Goal: Task Accomplishment & Management: Manage account settings

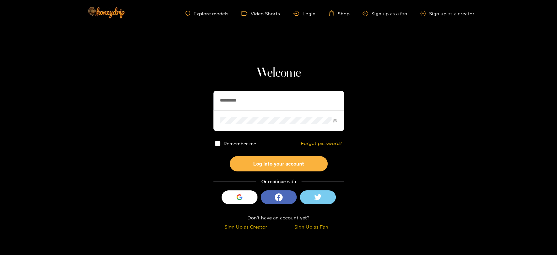
drag, startPoint x: 292, startPoint y: 104, endPoint x: 176, endPoint y: 104, distance: 115.4
click at [176, 104] on section "**********" at bounding box center [278, 116] width 557 height 232
paste input "***"
type input "**********"
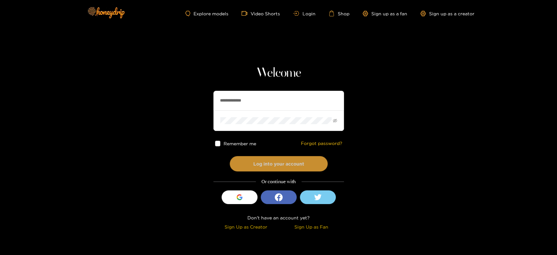
click at [273, 163] on button "Log into your account" at bounding box center [279, 163] width 98 height 15
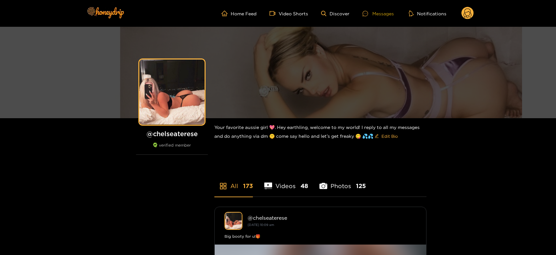
click at [369, 12] on div at bounding box center [367, 14] width 10 height 6
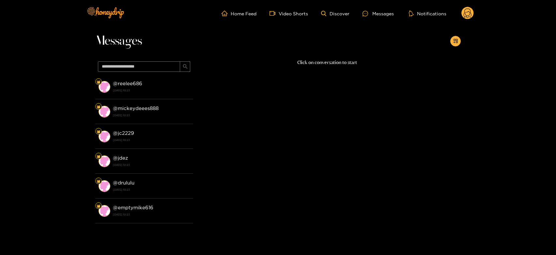
click at [164, 87] on strong "[DATE] 10:23" at bounding box center [151, 90] width 77 height 6
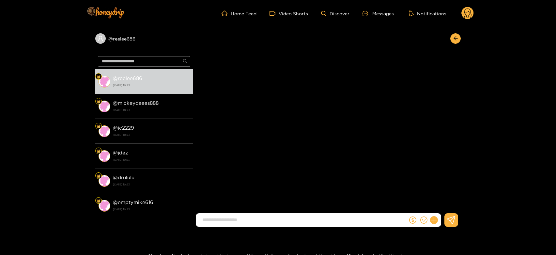
click at [164, 87] on strong "[DATE] 10:23" at bounding box center [151, 85] width 77 height 6
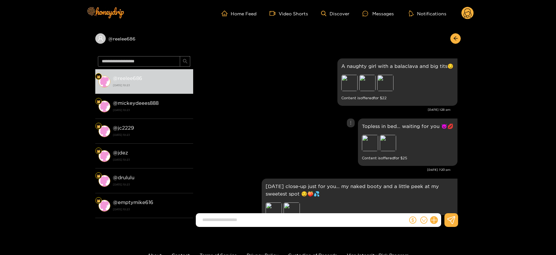
scroll to position [1422, 0]
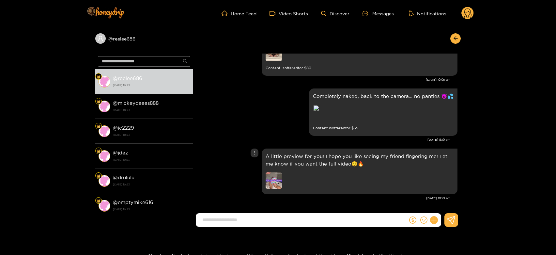
click at [272, 182] on img at bounding box center [273, 180] width 16 height 16
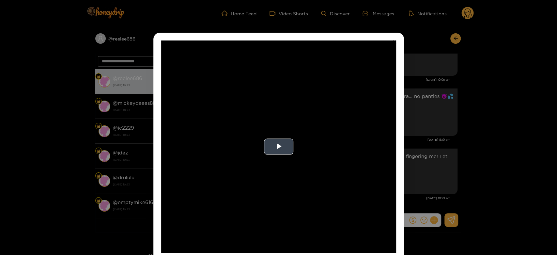
click at [370, 174] on video "Video Player" at bounding box center [278, 146] width 235 height 212
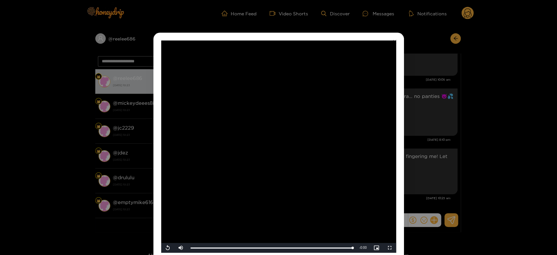
click at [446, 172] on div "**********" at bounding box center [278, 127] width 557 height 255
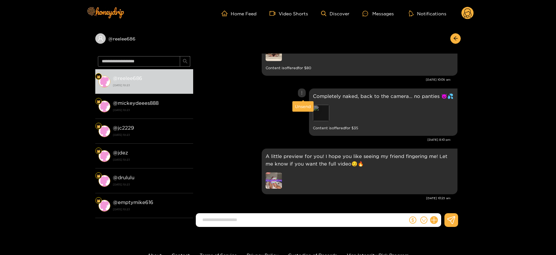
click at [326, 113] on div "Preview" at bounding box center [321, 113] width 16 height 16
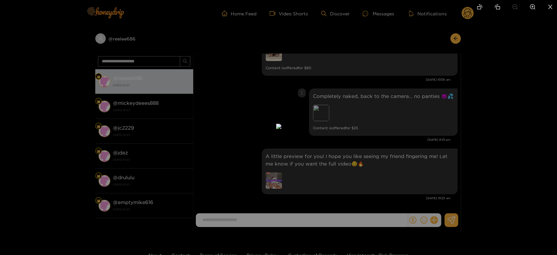
click at [420, 115] on div at bounding box center [278, 127] width 557 height 255
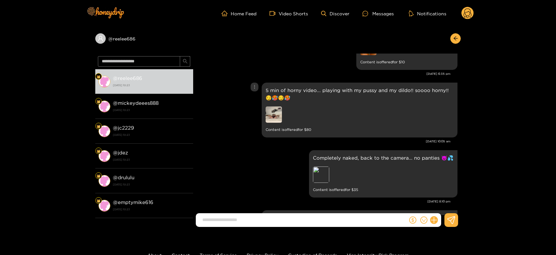
scroll to position [1349, 0]
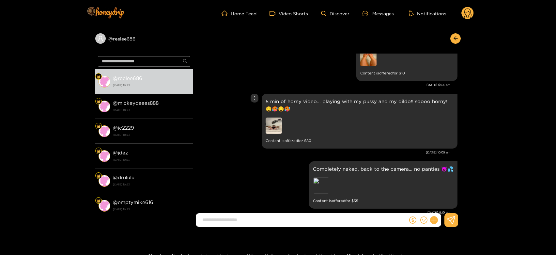
click at [278, 125] on img at bounding box center [273, 125] width 16 height 16
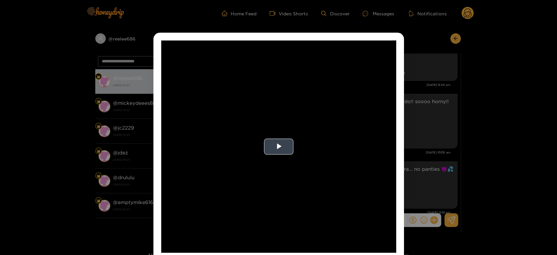
click at [278, 155] on video "Video Player" at bounding box center [278, 146] width 235 height 212
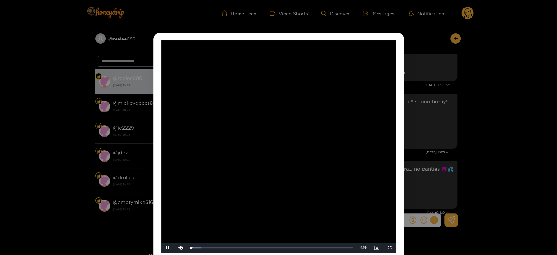
click at [278, 155] on video "Video Player" at bounding box center [278, 146] width 235 height 212
click at [436, 160] on div "**********" at bounding box center [278, 127] width 557 height 255
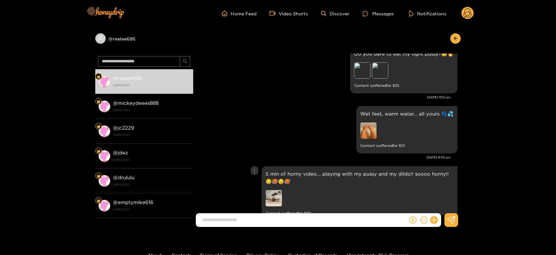
scroll to position [1240, 0]
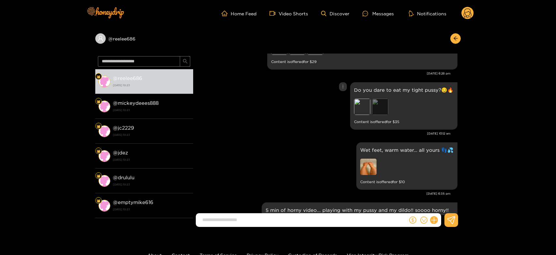
click at [379, 108] on div "Preview" at bounding box center [380, 106] width 16 height 16
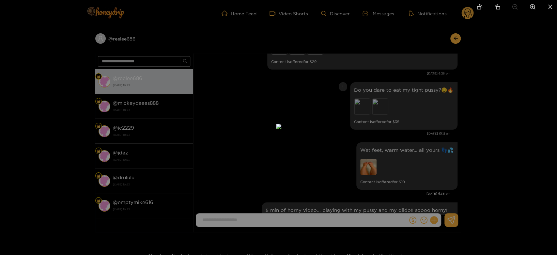
click at [422, 121] on div at bounding box center [278, 127] width 557 height 255
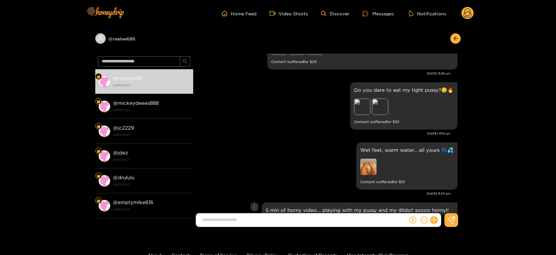
scroll to position [1422, 0]
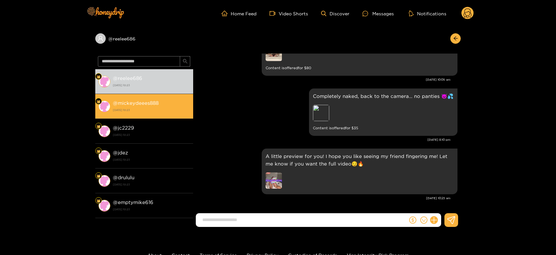
click at [168, 114] on li "@ mickeydeees888 [DATE] 10:23" at bounding box center [144, 106] width 98 height 25
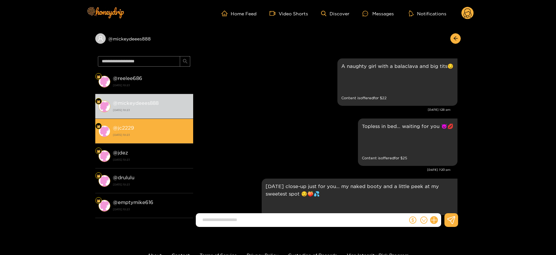
scroll to position [1422, 0]
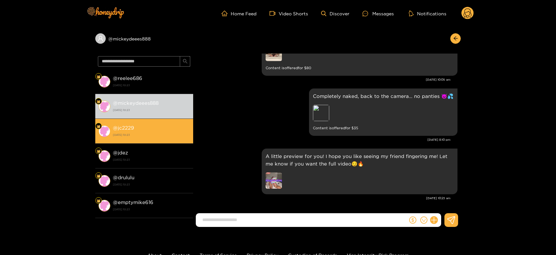
click at [167, 126] on div "@ jc2229 [DATE] 10:23" at bounding box center [151, 131] width 77 height 15
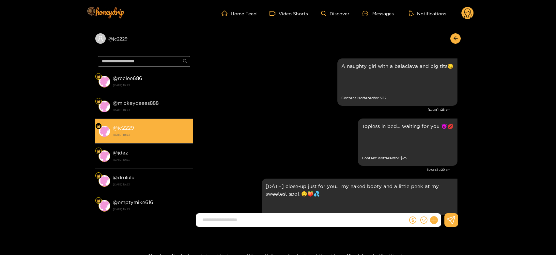
scroll to position [1422, 0]
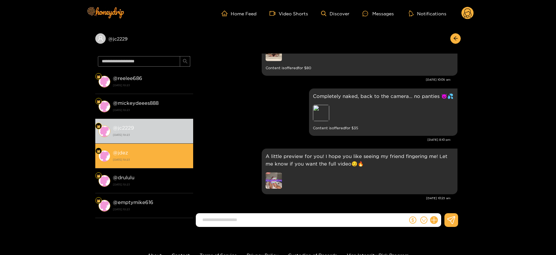
click at [169, 154] on div "@ jdez [DATE] 10:23" at bounding box center [151, 155] width 77 height 15
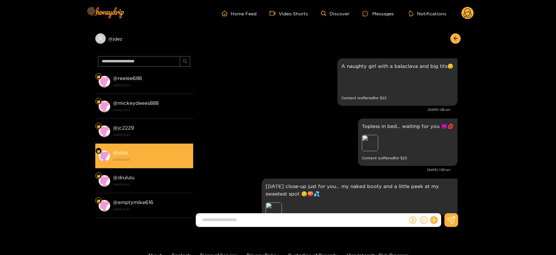
scroll to position [1422, 0]
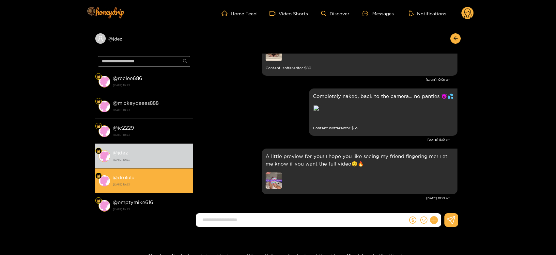
click at [162, 183] on strong "[DATE] 10:23" at bounding box center [151, 184] width 77 height 6
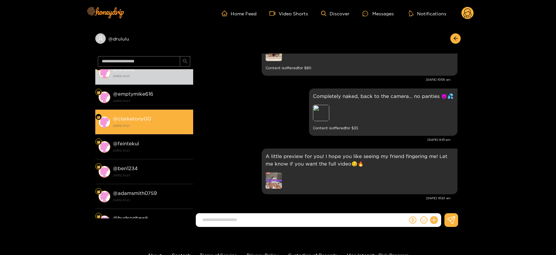
scroll to position [109, 0]
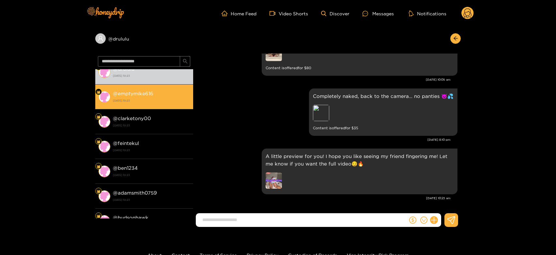
click at [154, 93] on div "@ emptymike616 [DATE] 10:23" at bounding box center [151, 96] width 77 height 15
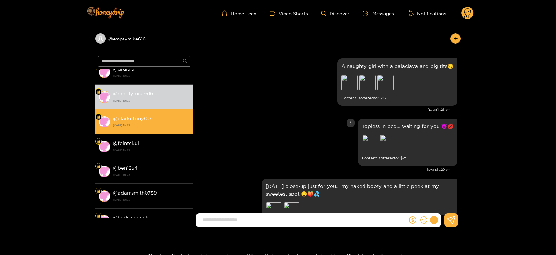
scroll to position [1422, 0]
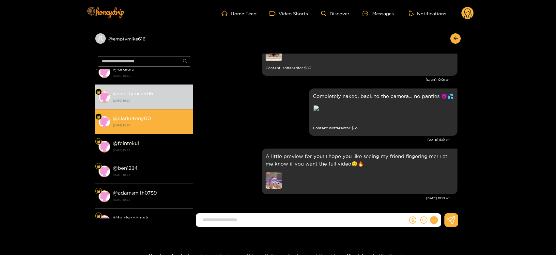
click at [169, 120] on div "@ clarketony00 [DATE] 10:23" at bounding box center [151, 121] width 77 height 15
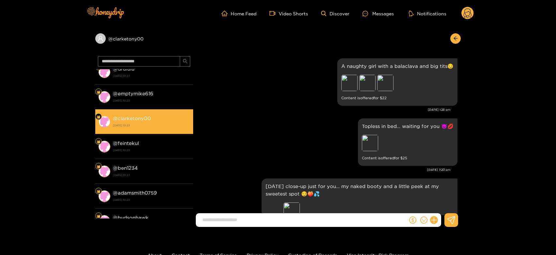
scroll to position [1422, 0]
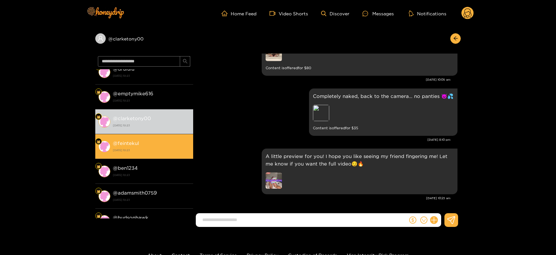
click at [171, 143] on div "@ feintekul [DATE] 10:23" at bounding box center [151, 146] width 77 height 15
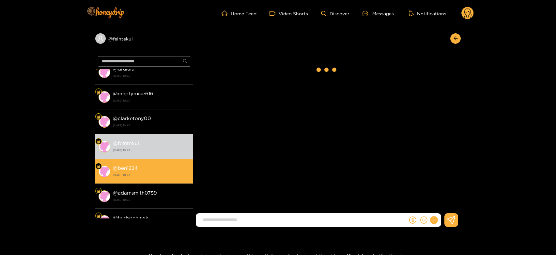
click at [184, 167] on div "@ ben1234 [DATE] 10:23" at bounding box center [151, 171] width 77 height 15
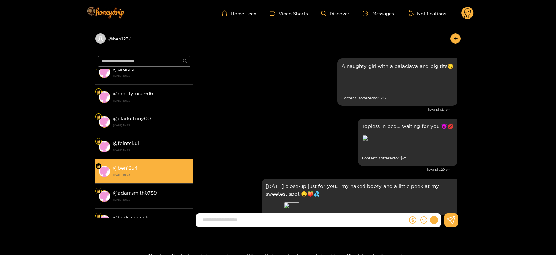
scroll to position [1422, 0]
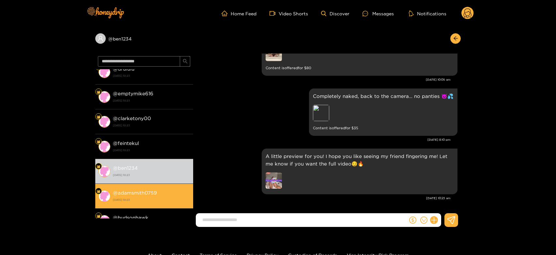
click at [177, 192] on div "@ adamsmith0759 [DATE] 10:23" at bounding box center [151, 195] width 77 height 15
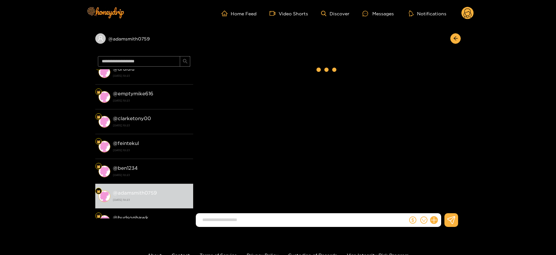
click at [469, 10] on circle at bounding box center [467, 13] width 12 height 12
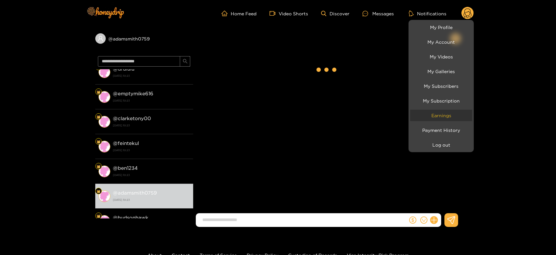
click at [451, 113] on link "Earnings" at bounding box center [441, 115] width 62 height 11
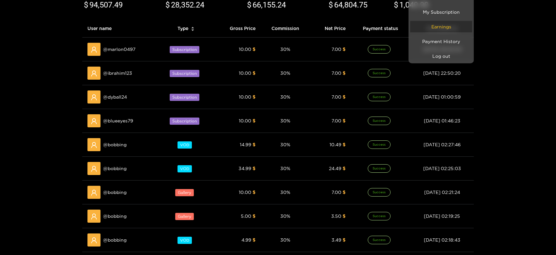
scroll to position [109, 0]
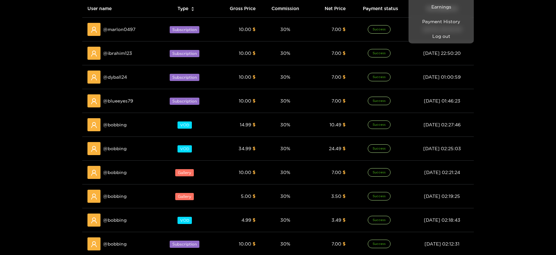
click at [120, 122] on div at bounding box center [278, 127] width 556 height 255
click at [120, 122] on span "@ bobbing" at bounding box center [114, 124] width 23 height 7
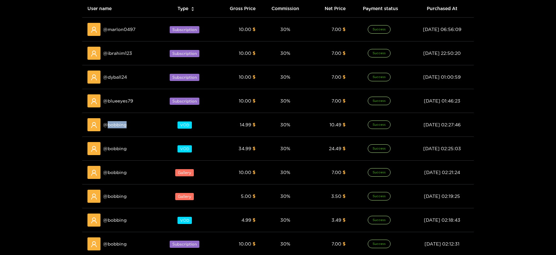
copy span "bobbing"
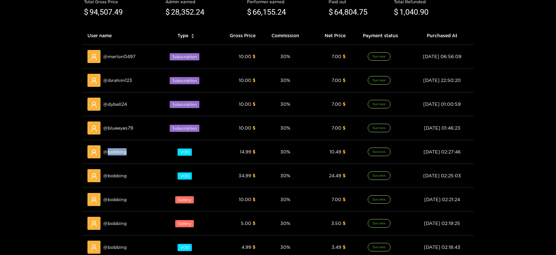
scroll to position [0, 0]
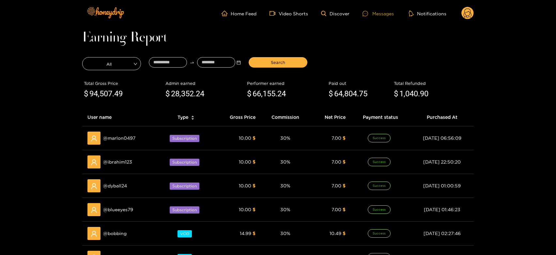
click at [370, 14] on div at bounding box center [367, 14] width 10 height 6
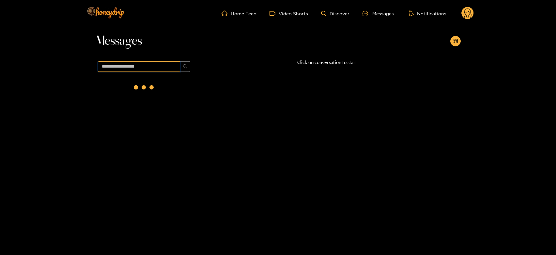
click at [143, 66] on input "text" at bounding box center [139, 66] width 82 height 10
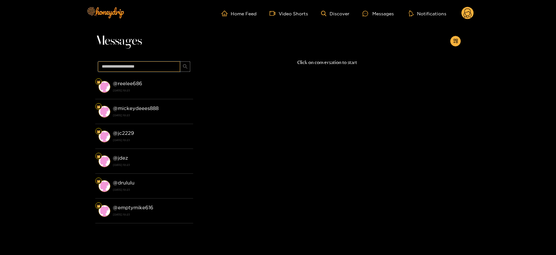
paste input "*******"
type input "*******"
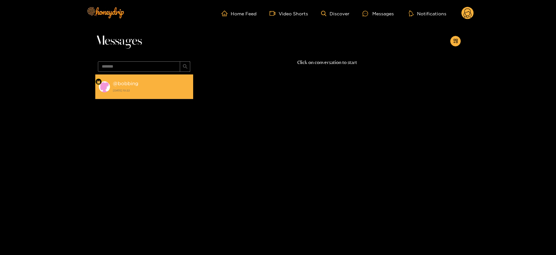
click at [151, 92] on strong "[DATE] 10:22" at bounding box center [151, 90] width 77 height 6
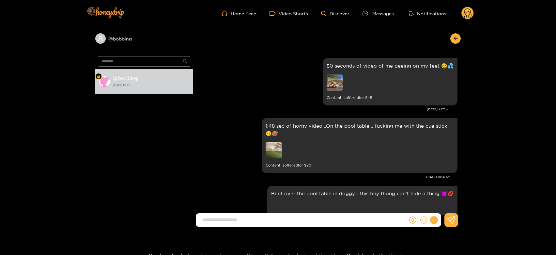
scroll to position [1059, 0]
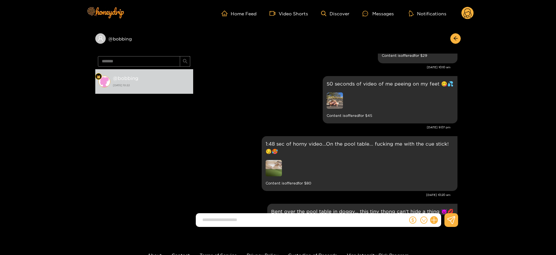
click at [464, 12] on circle at bounding box center [467, 13] width 12 height 12
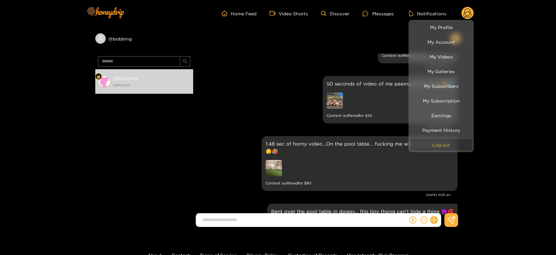
click at [462, 145] on button "Log out" at bounding box center [441, 144] width 62 height 11
